Goal: Task Accomplishment & Management: Complete application form

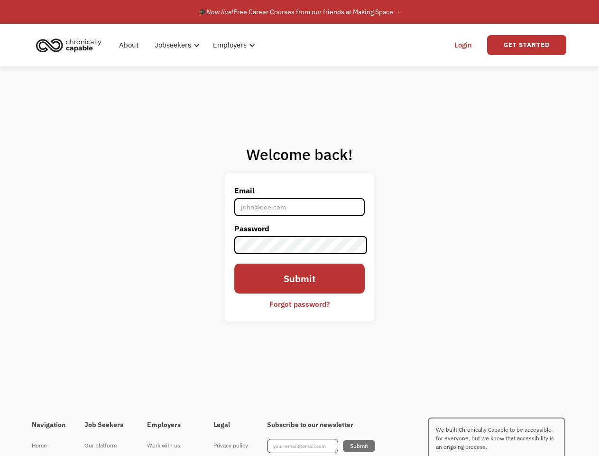
click at [299, 228] on label "Password" at bounding box center [299, 228] width 131 height 15
click at [188, 45] on div "Jobseekers" at bounding box center [174, 44] width 37 height 11
click at [176, 45] on div "Jobseekers" at bounding box center [174, 44] width 37 height 11
click at [232, 45] on div "Employers" at bounding box center [231, 44] width 34 height 11
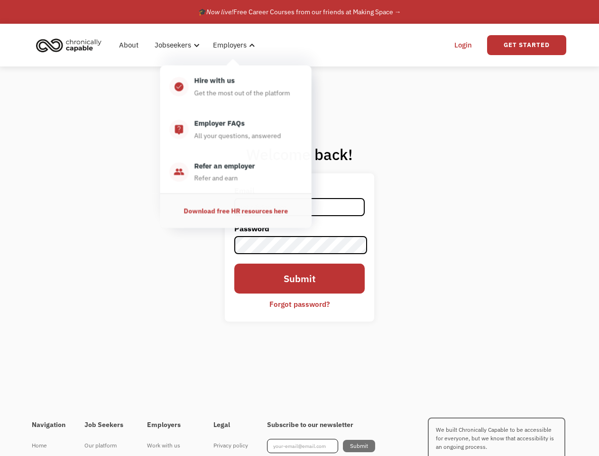
click at [527, 45] on link "Get Started" at bounding box center [526, 45] width 79 height 20
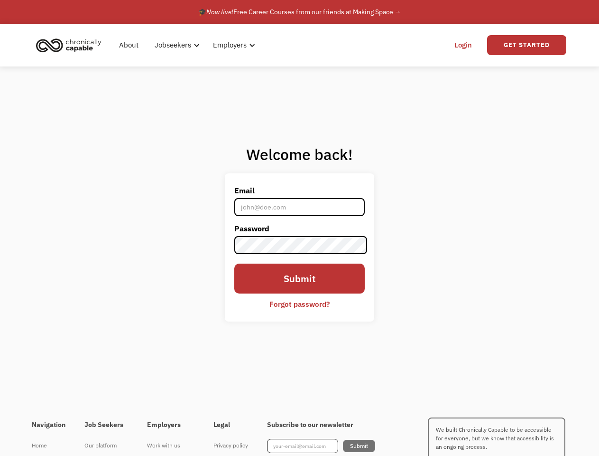
click at [0, 0] on div "I'm looking for work Join as a job seeker" at bounding box center [0, 0] width 0 height 0
click at [300, 304] on div "I'm looking for work Join as a job seeker" at bounding box center [199, 242] width 202 height 200
